Goal: Communication & Community: Answer question/provide support

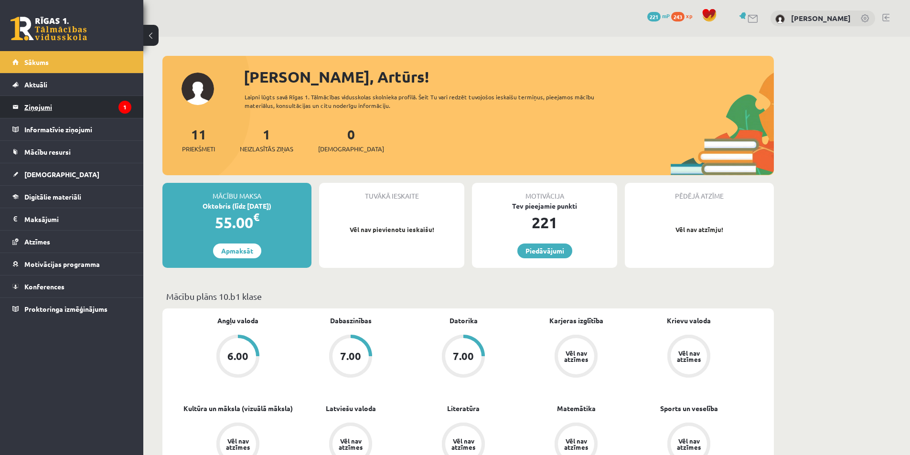
click at [52, 111] on legend "Ziņojumi 1" at bounding box center [77, 107] width 107 height 22
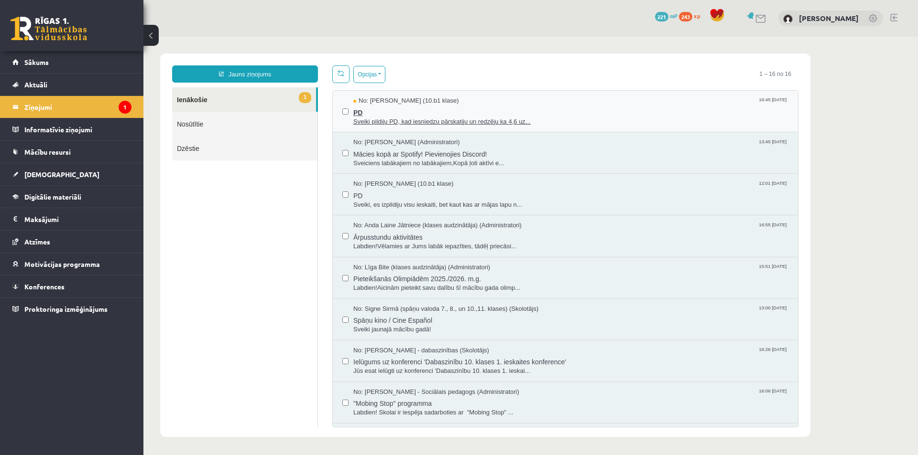
click at [443, 118] on span "Sveiki pildiju PD, kad iesniedzu pārskatiju un redzēju ka 4,6 uz..." at bounding box center [570, 122] width 435 height 9
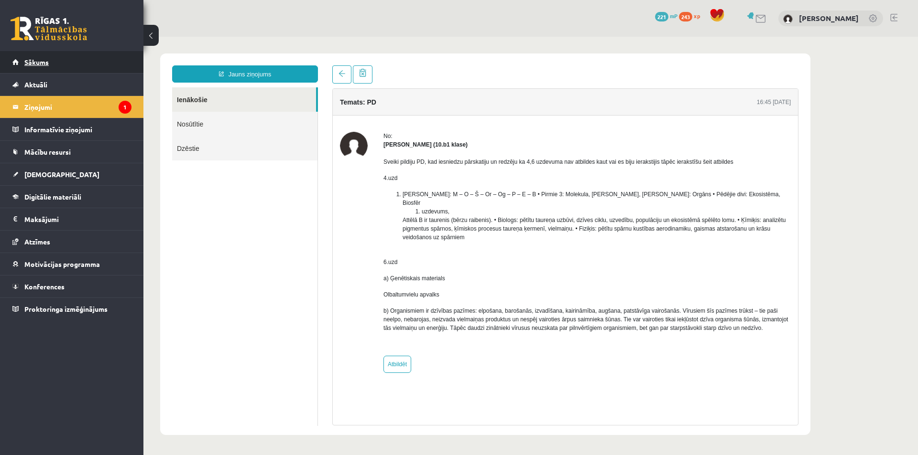
click at [43, 54] on link "Sākums" at bounding box center [71, 62] width 119 height 22
